Goal: Information Seeking & Learning: Learn about a topic

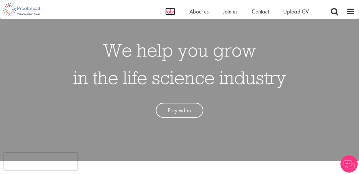
click at [170, 13] on span "Jobs" at bounding box center [170, 11] width 10 height 7
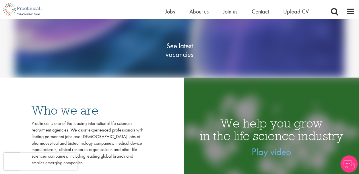
scroll to position [85, 0]
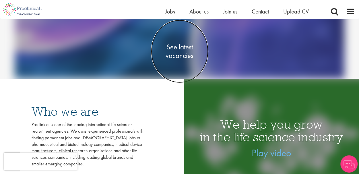
click at [185, 45] on span "See latest vacancies" at bounding box center [179, 51] width 57 height 17
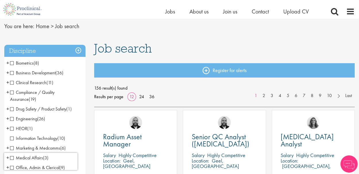
click at [34, 81] on span "Clinical Research" at bounding box center [28, 83] width 36 height 6
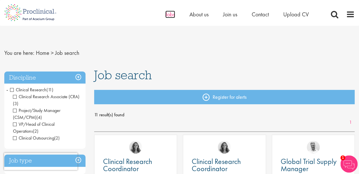
click at [172, 14] on span "Jobs" at bounding box center [170, 14] width 10 height 7
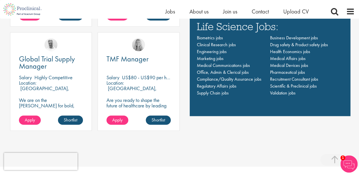
scroll to position [418, 0]
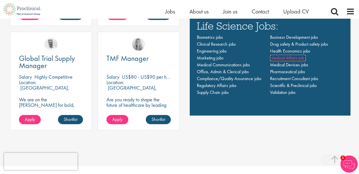
click at [286, 56] on span "Medical Affairs jobs" at bounding box center [288, 58] width 36 height 6
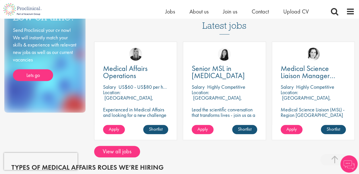
scroll to position [111, 0]
